Goal: Task Accomplishment & Management: Manage account settings

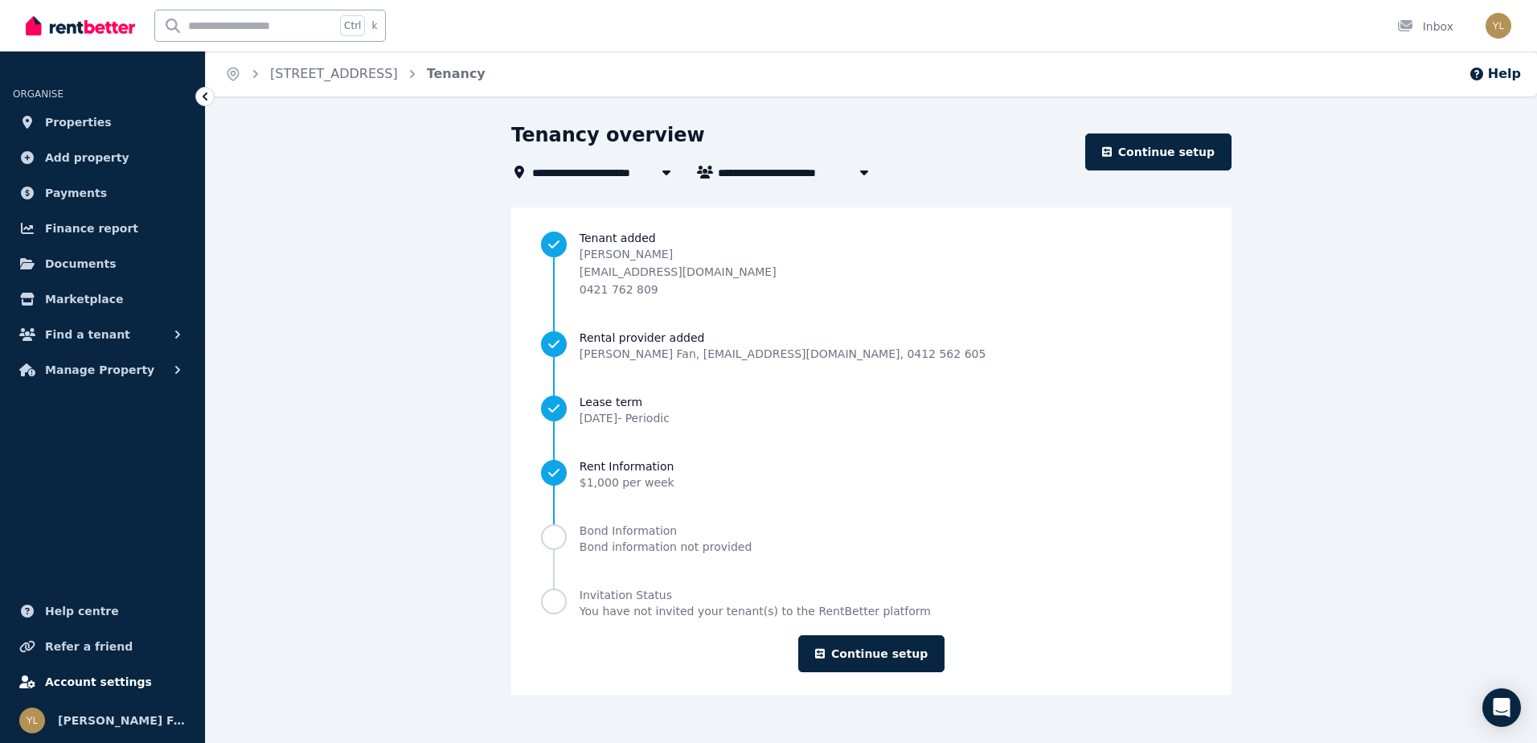
click at [108, 675] on span "Account settings" at bounding box center [98, 681] width 107 height 19
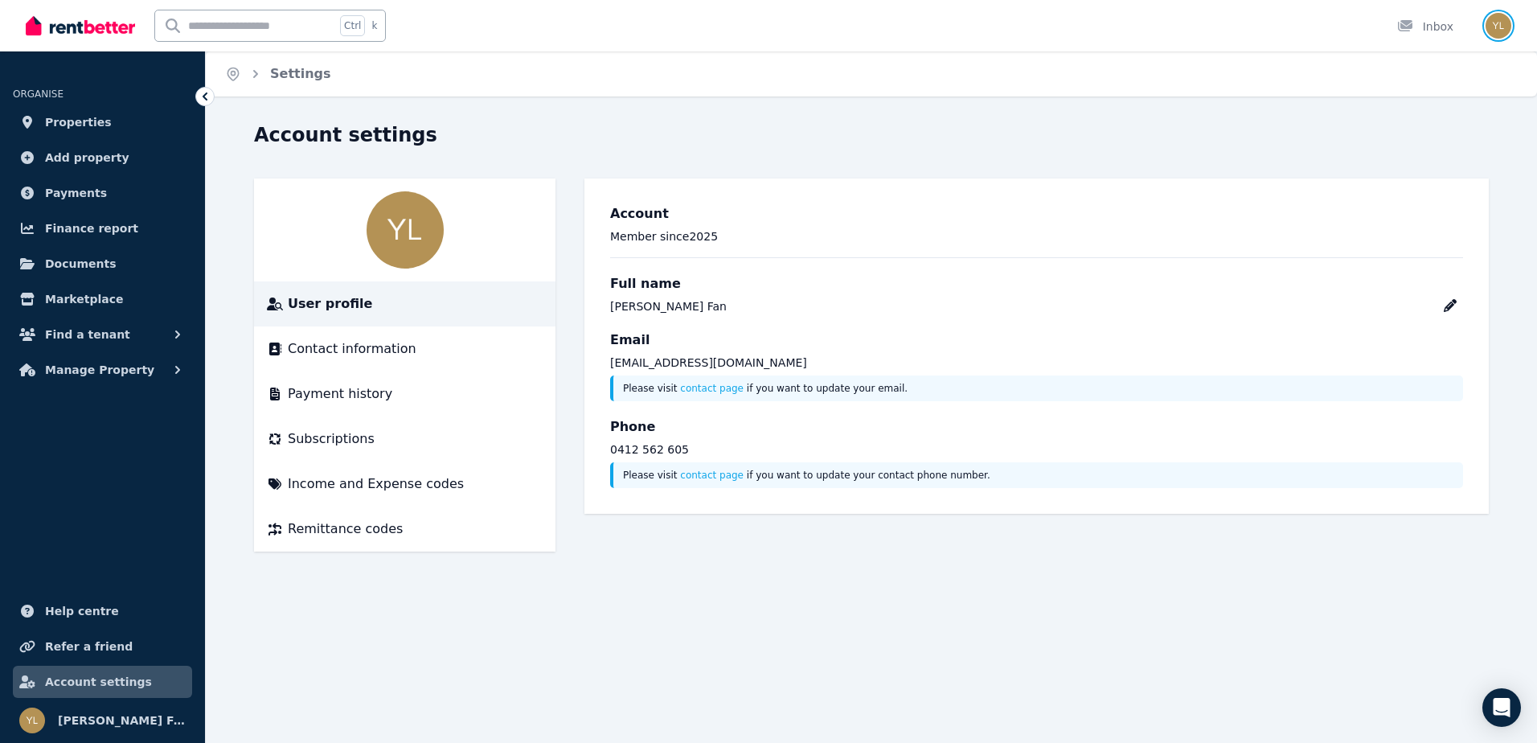
click at [1500, 23] on img "button" at bounding box center [1499, 26] width 26 height 26
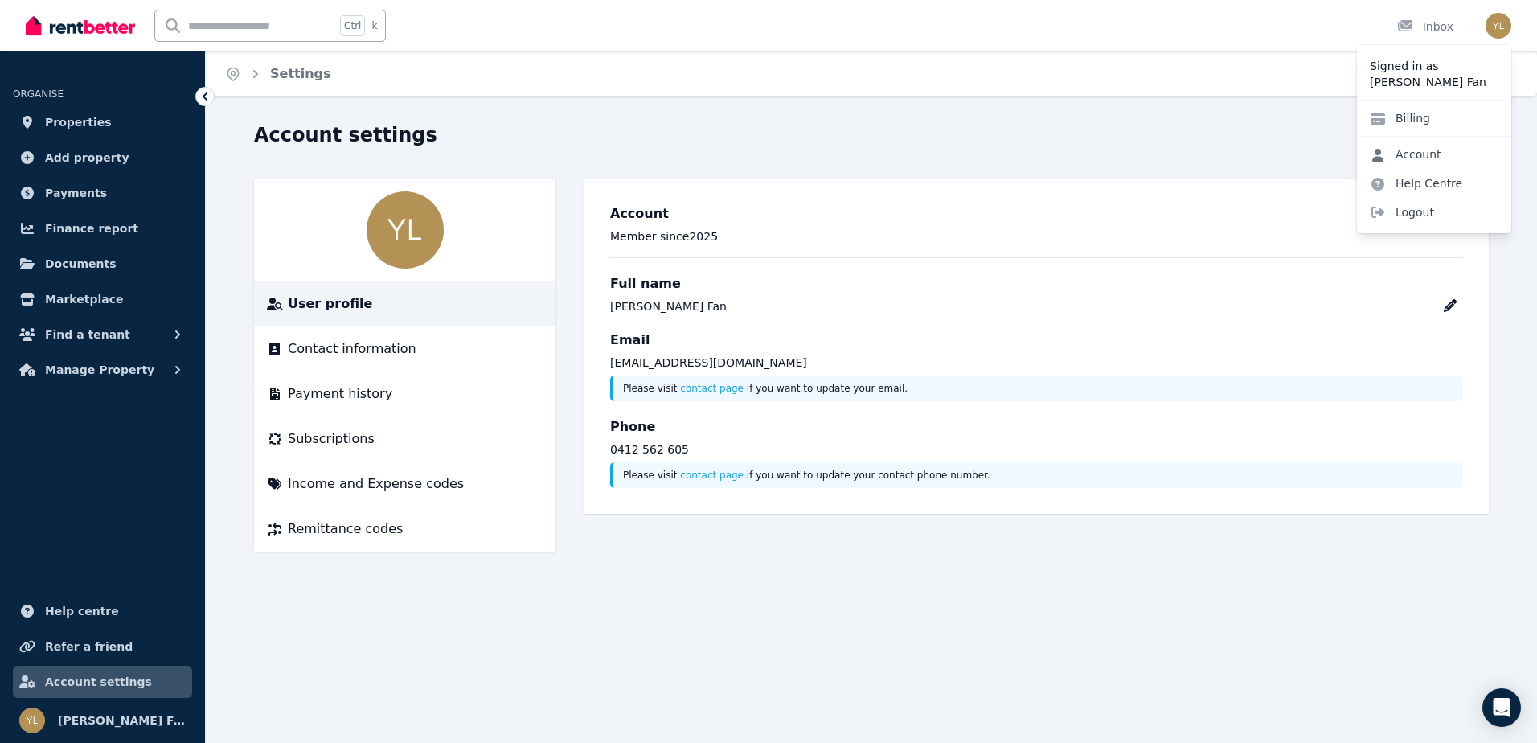
click at [1442, 158] on link "Account" at bounding box center [1405, 154] width 97 height 29
click at [421, 359] on li "Contact information" at bounding box center [405, 348] width 302 height 45
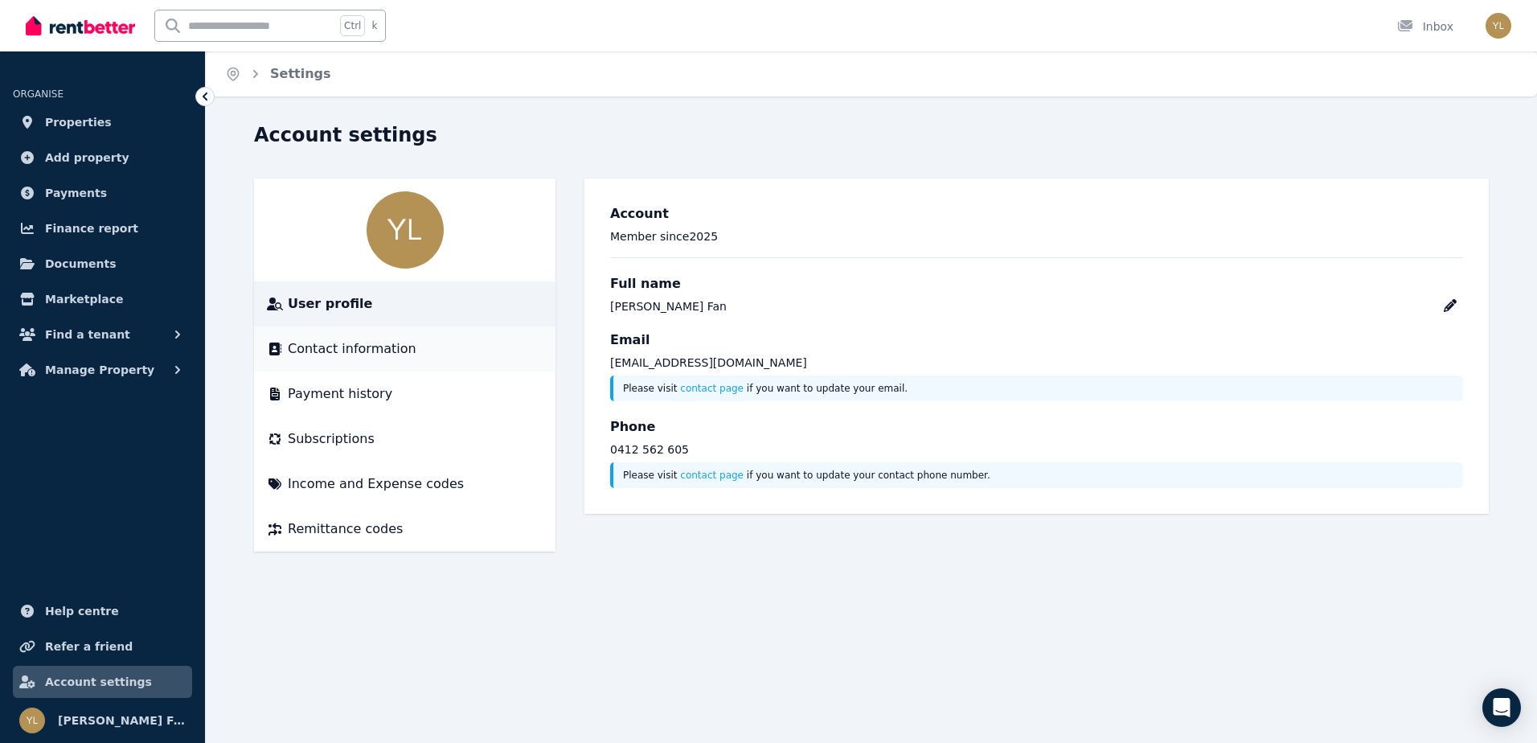
click at [358, 348] on span "Contact information" at bounding box center [352, 348] width 129 height 19
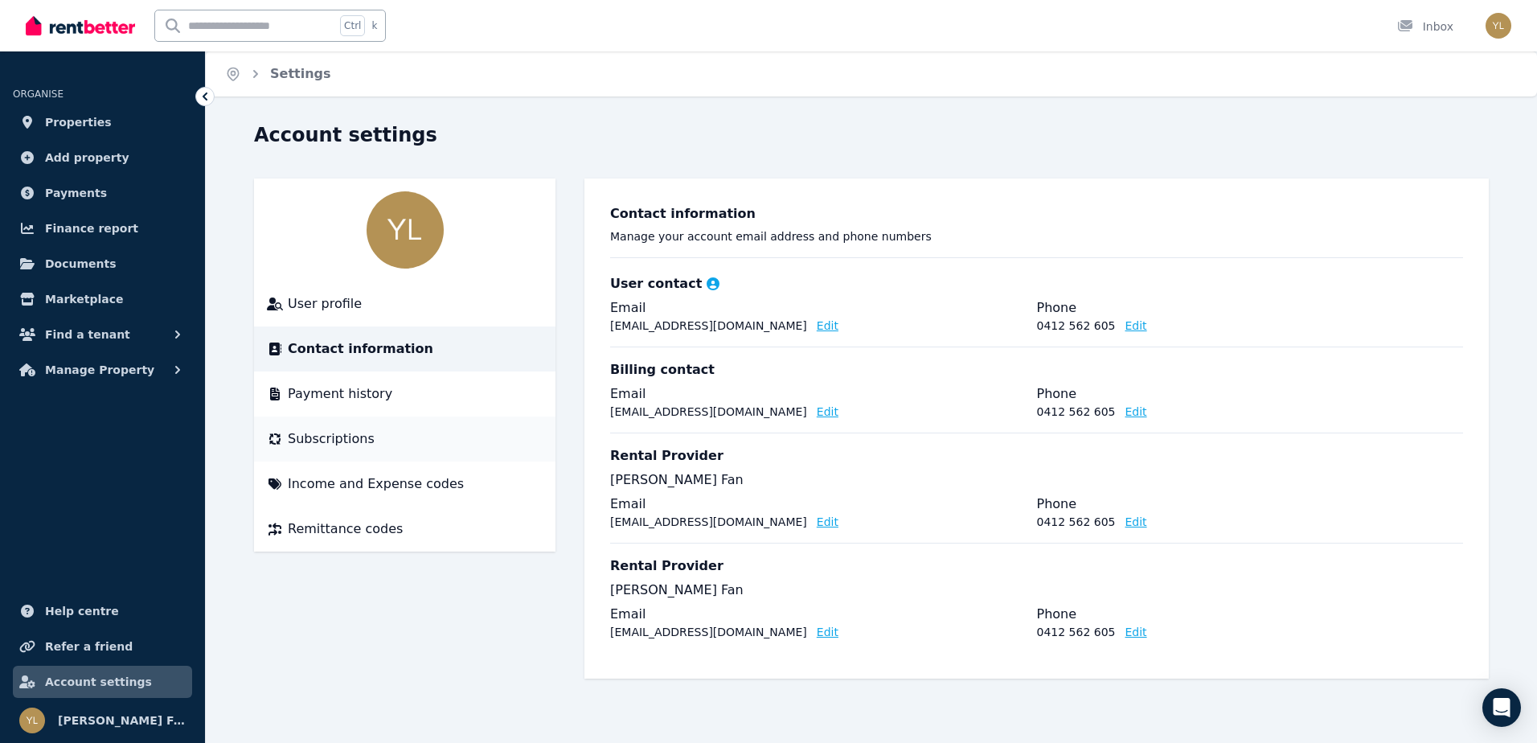
click at [353, 436] on span "Subscriptions" at bounding box center [331, 438] width 87 height 19
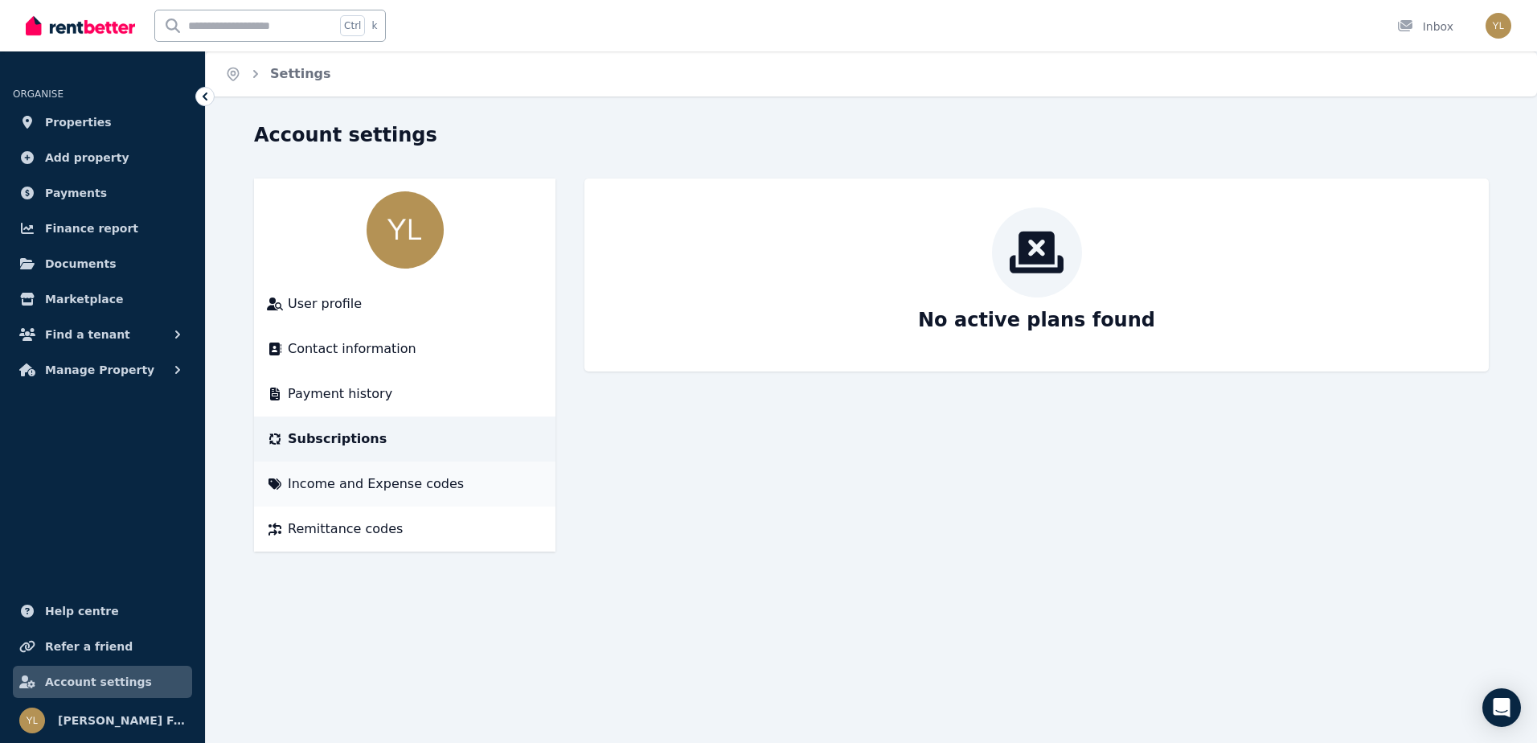
click at [379, 473] on li "Income and Expense codes" at bounding box center [405, 484] width 302 height 45
click at [374, 491] on li "Income and Expense codes" at bounding box center [405, 484] width 302 height 45
click at [373, 486] on span "Income and Expense codes" at bounding box center [376, 483] width 176 height 19
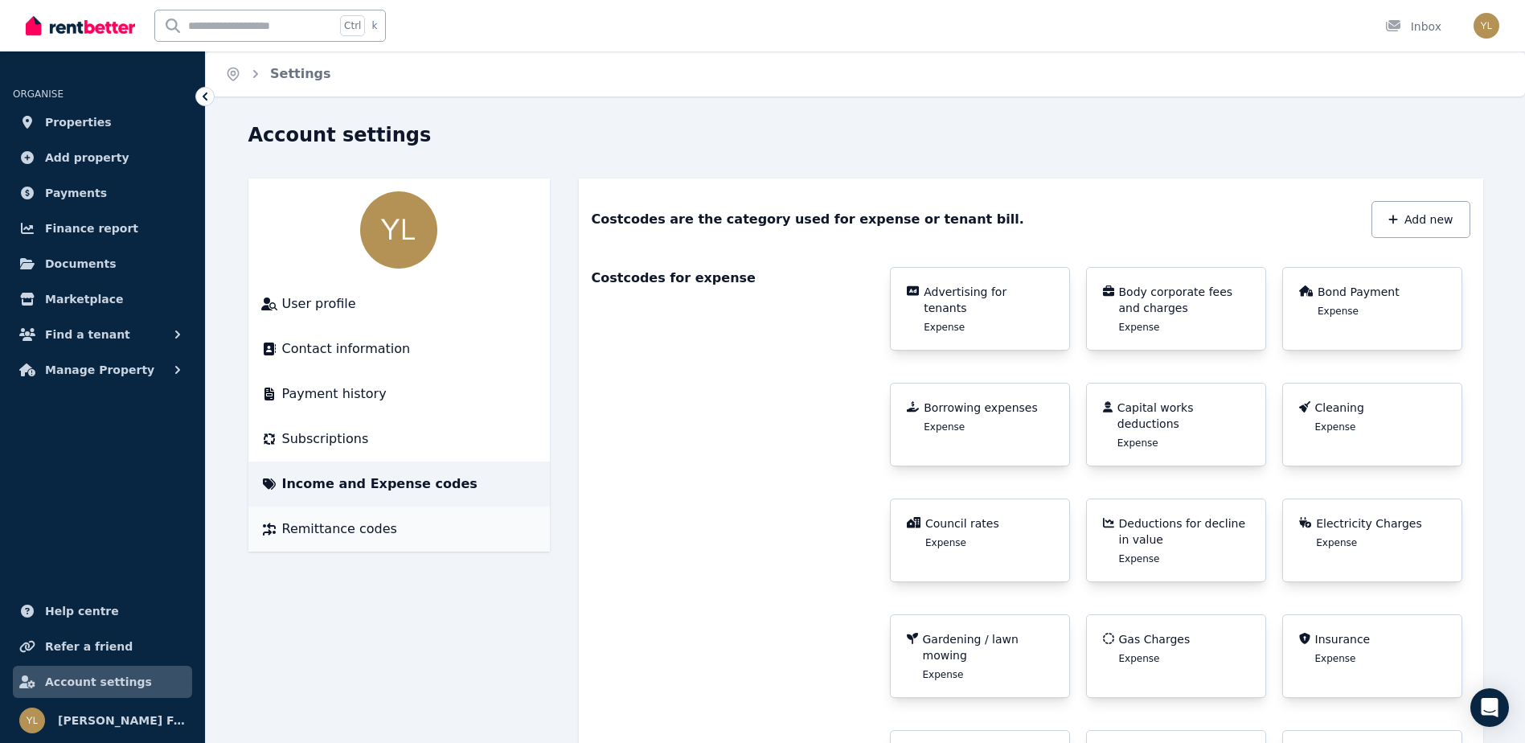
click at [347, 530] on span "Remittance codes" at bounding box center [339, 528] width 115 height 19
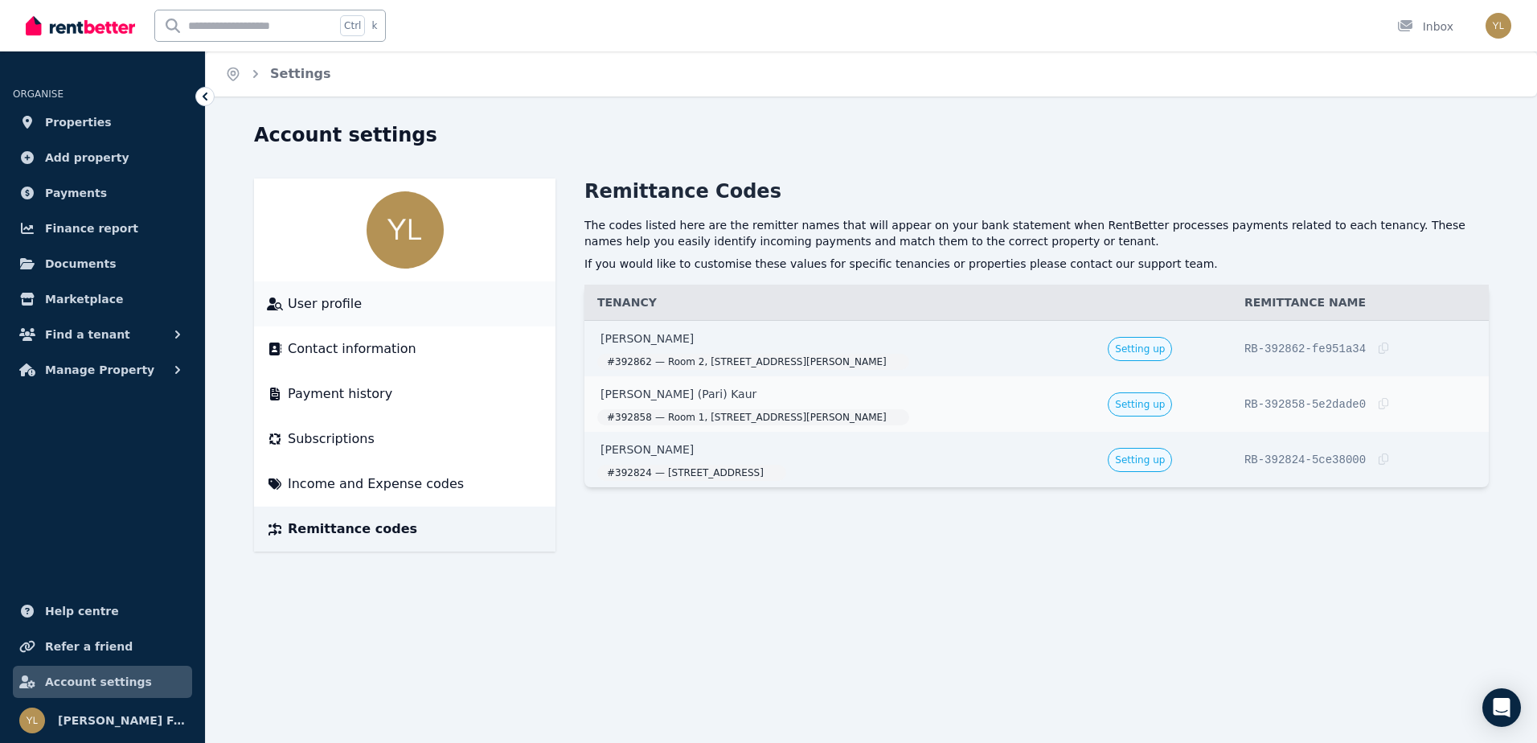
click at [343, 301] on span "User profile" at bounding box center [325, 303] width 74 height 19
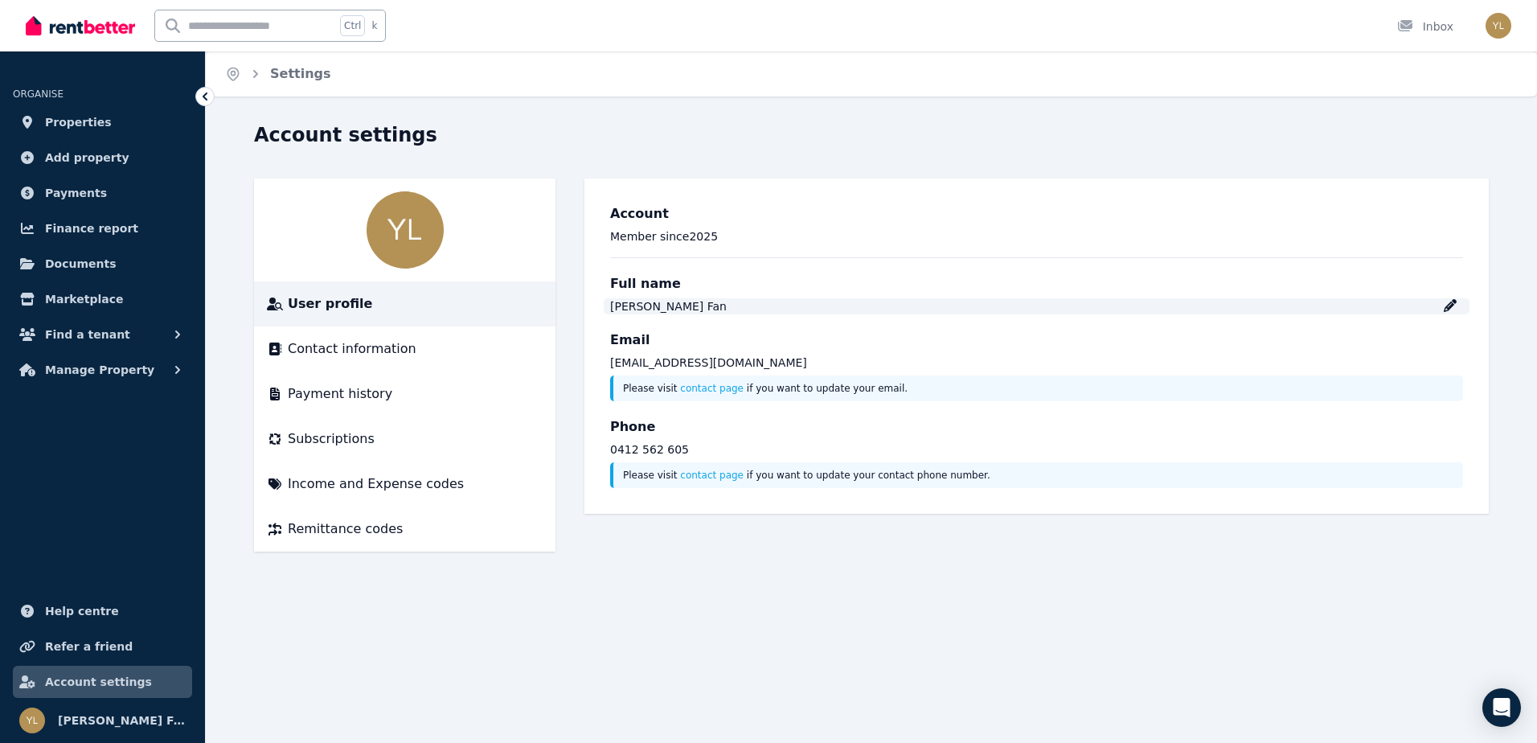
click at [1451, 306] on icon at bounding box center [1450, 305] width 13 height 13
click at [1496, 26] on img "button" at bounding box center [1499, 26] width 26 height 26
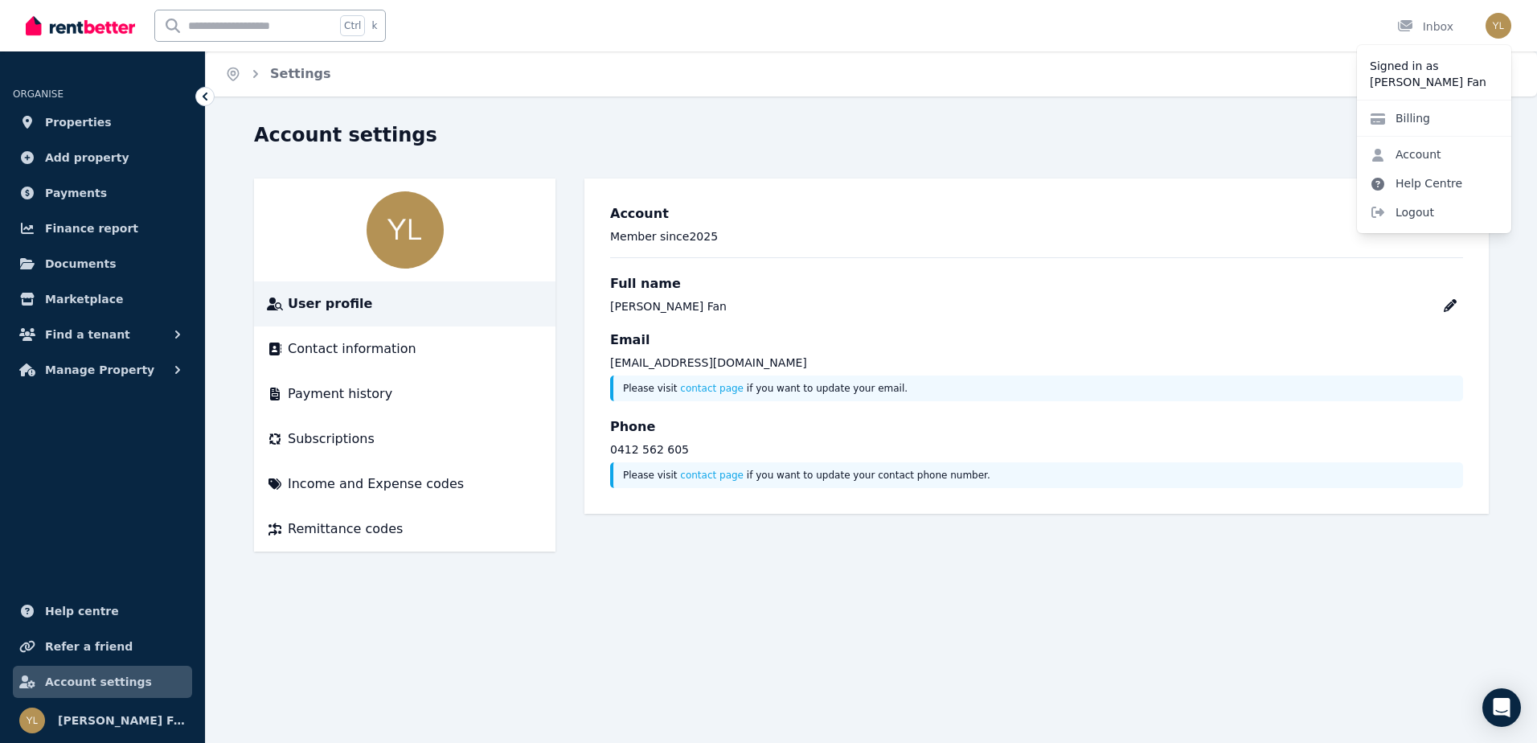
click at [1421, 190] on link "Help Centre" at bounding box center [1416, 183] width 118 height 29
click at [1423, 177] on link "Help Centre" at bounding box center [1416, 183] width 118 height 29
